Goal: Task Accomplishment & Management: Complete application form

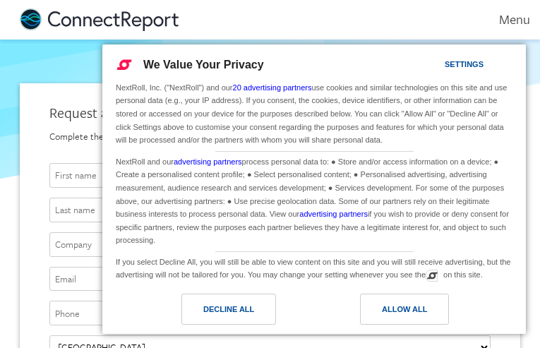
type input "XHaeOzOlL"
type input "OcPsFcFDCM"
type input "iiZVlDiTXggfyvm"
type input "[EMAIL_ADDRESS][DOMAIN_NAME]"
type input "7059259355"
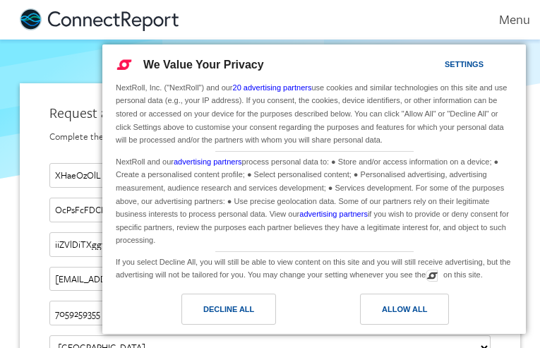
type input "[EMAIL_ADDRESS][DOMAIN_NAME]"
type input "oaqEcPkvXmYAl"
